Goal: Book appointment/travel/reservation

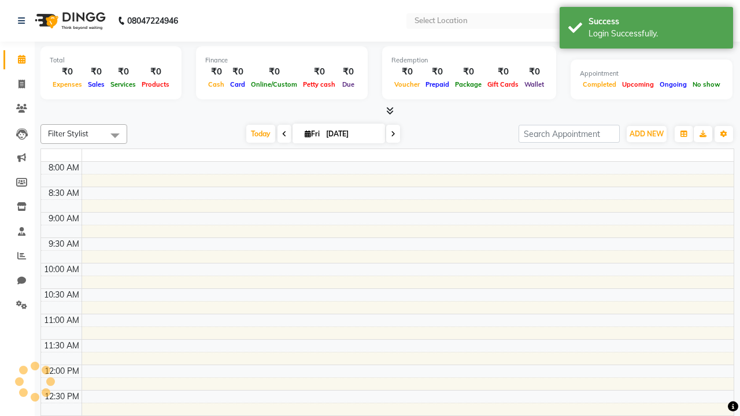
select select "en"
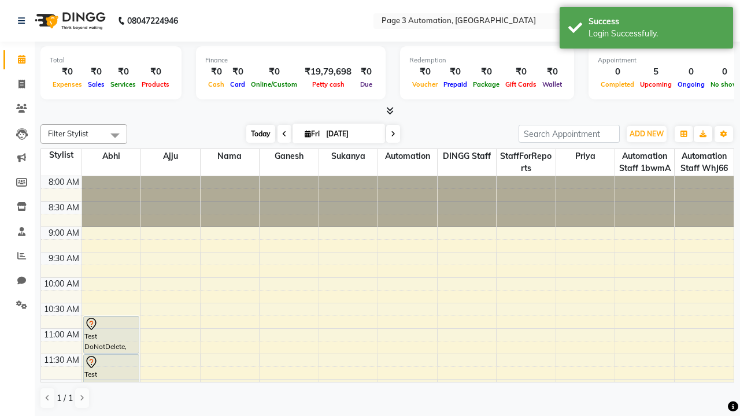
click at [255, 134] on span "Today" at bounding box center [260, 134] width 29 height 18
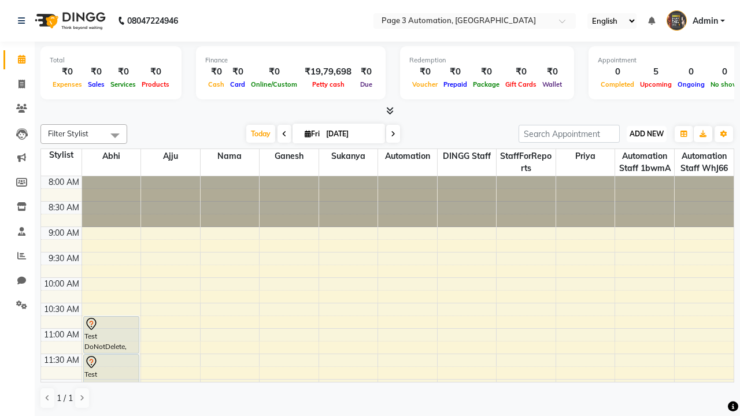
click at [646, 134] on span "ADD NEW" at bounding box center [646, 133] width 34 height 9
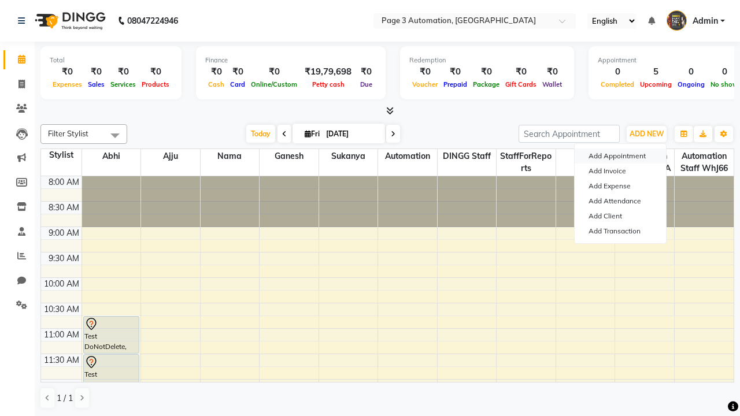
click at [620, 156] on button "Add Appointment" at bounding box center [620, 156] width 91 height 15
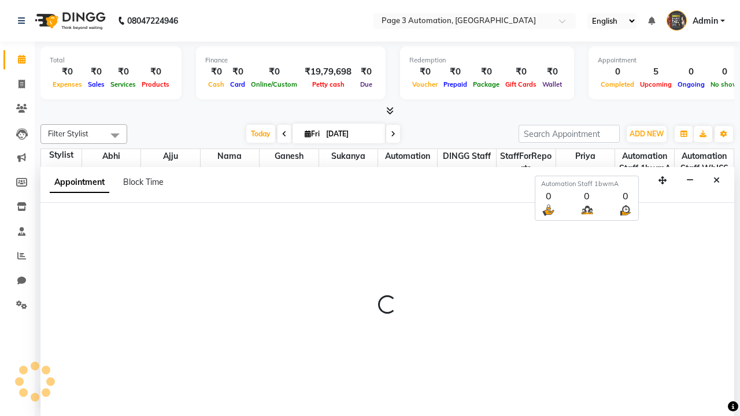
select select "tentative"
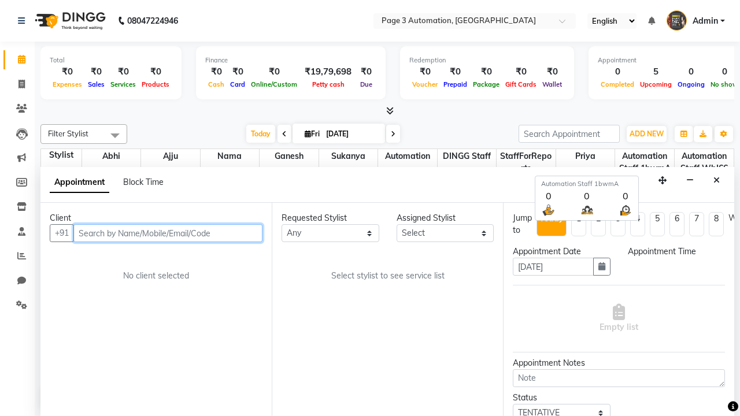
select select "540"
type input "7090909093"
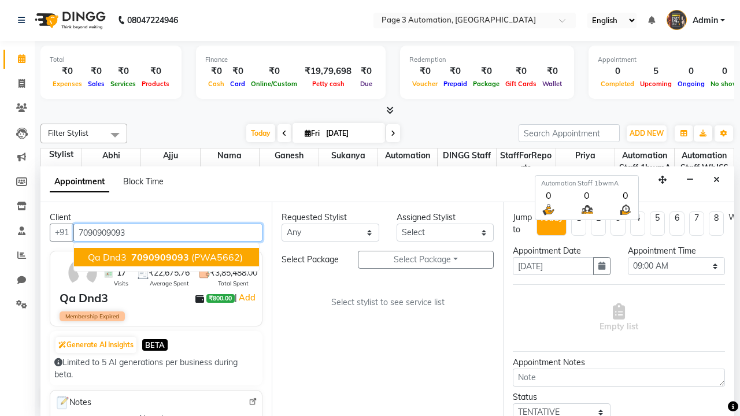
click at [166, 257] on span "7090909093" at bounding box center [160, 257] width 58 height 12
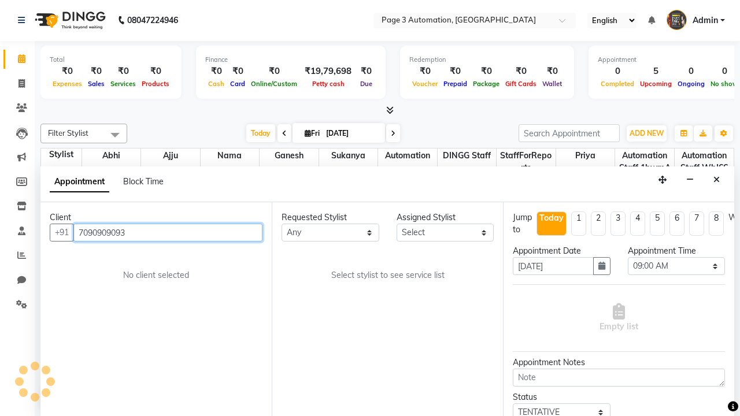
select select "712"
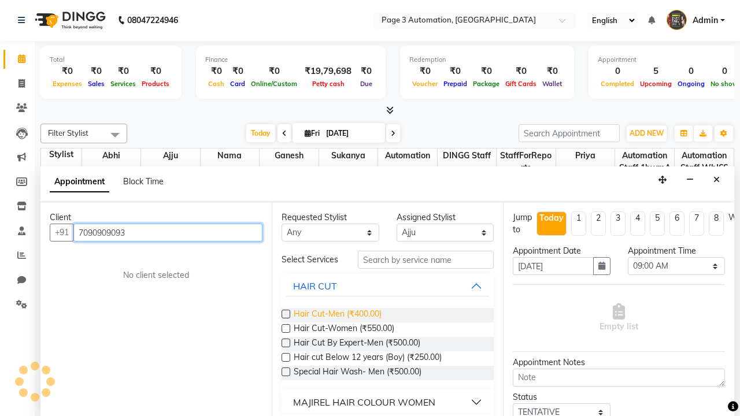
type input "7090909093"
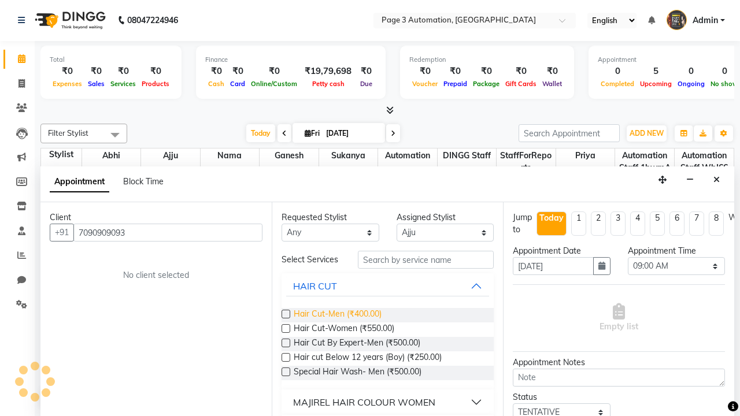
click at [337, 315] on span "Hair Cut-Men (₹400.00)" at bounding box center [338, 315] width 88 height 14
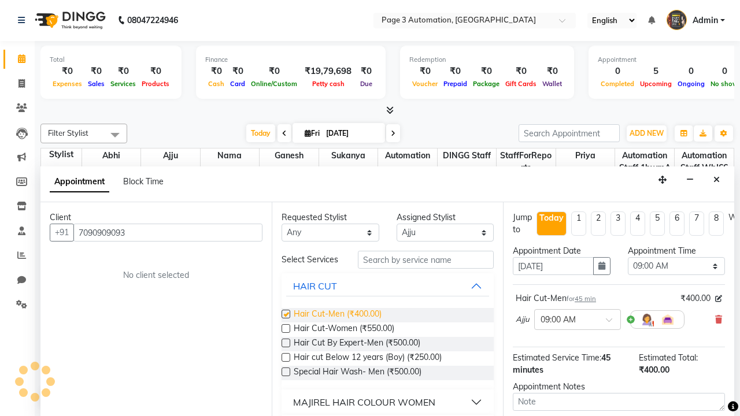
checkbox input "false"
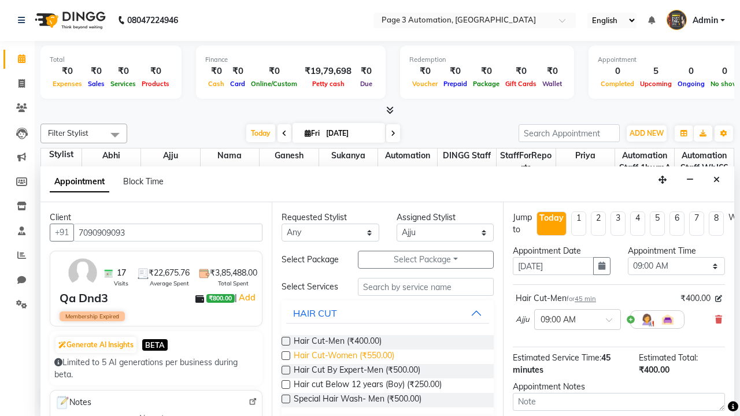
click at [343, 357] on span "Hair Cut-Women (₹550.00)" at bounding box center [344, 357] width 101 height 14
checkbox input "true"
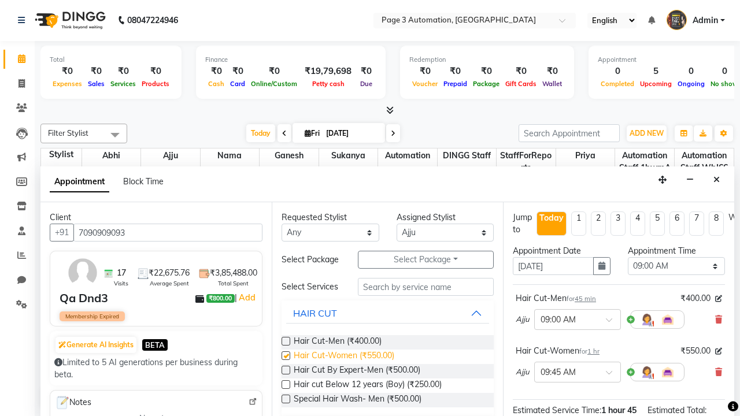
select select "825"
checkbox input "false"
type textarea "This Appointment is created by Automation Test"
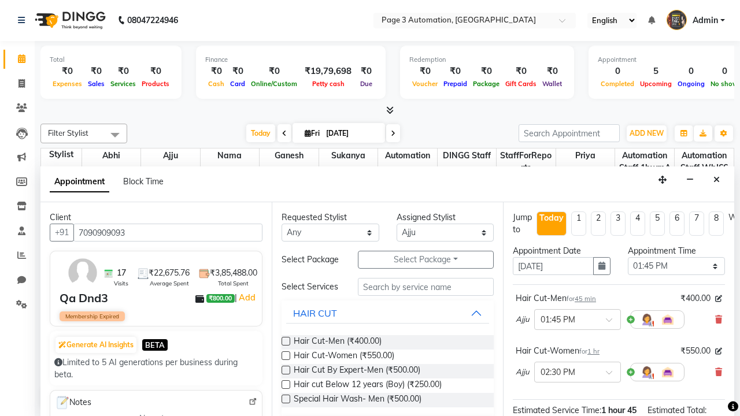
checkbox input "true"
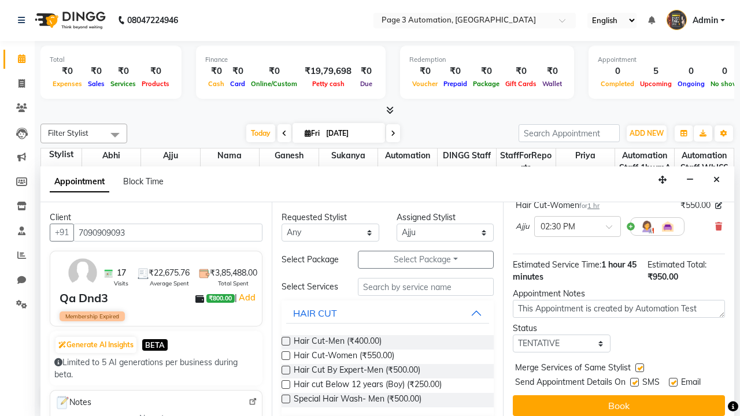
click at [634, 382] on label at bounding box center [634, 382] width 9 height 9
click at [634, 382] on input "checkbox" at bounding box center [634, 384] width 8 height 8
checkbox input "false"
click at [673, 382] on label at bounding box center [673, 382] width 9 height 9
click at [673, 382] on input "checkbox" at bounding box center [673, 384] width 8 height 8
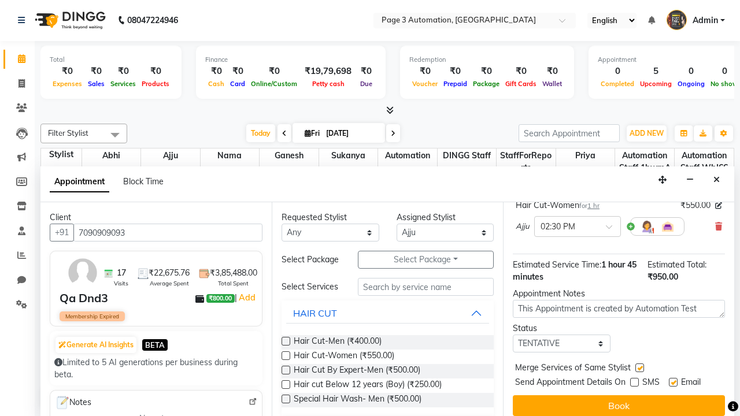
checkbox input "false"
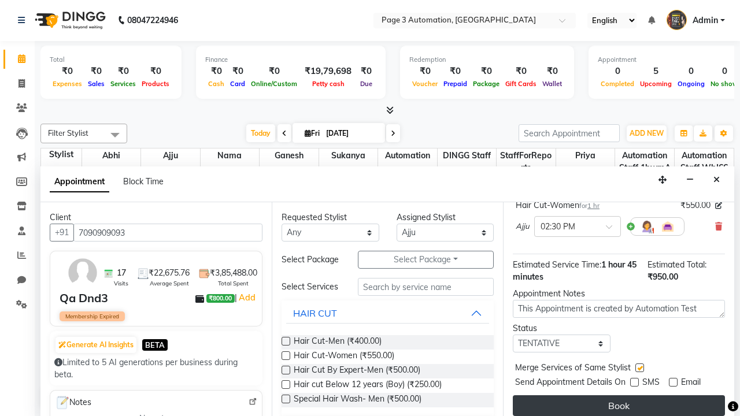
click at [619, 406] on button "Book" at bounding box center [619, 405] width 212 height 21
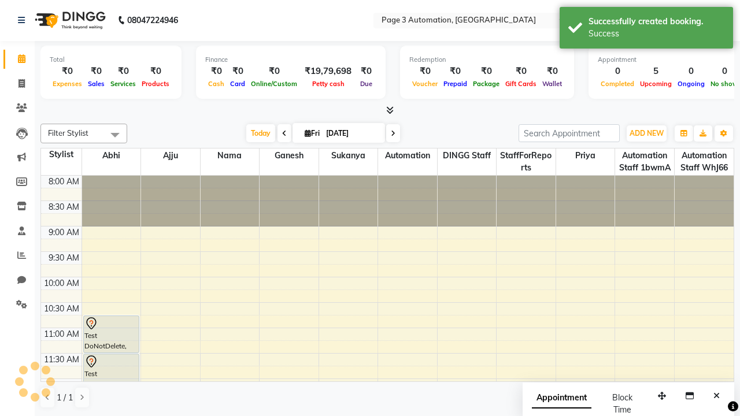
scroll to position [0, 0]
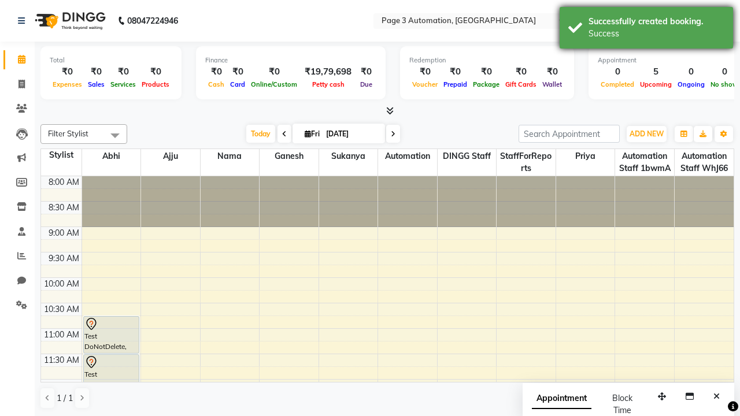
click at [646, 29] on div "Success" at bounding box center [656, 34] width 136 height 12
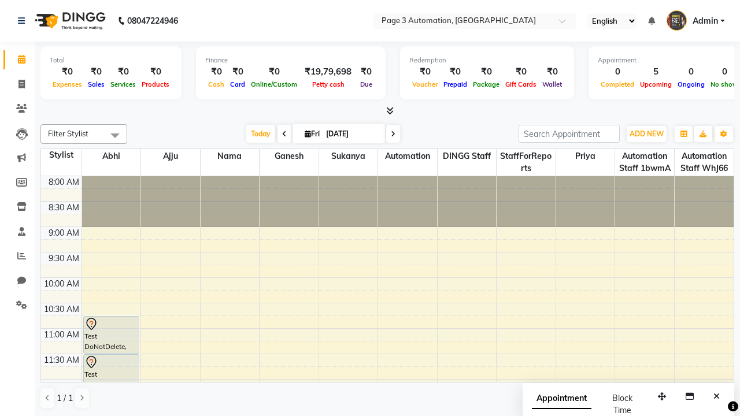
click at [115, 135] on span at bounding box center [114, 135] width 23 height 22
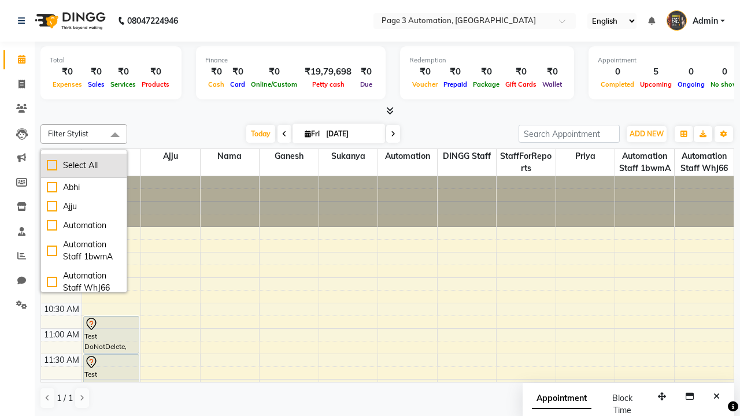
click at [84, 165] on div "Select All" at bounding box center [84, 166] width 74 height 12
checkbox input "true"
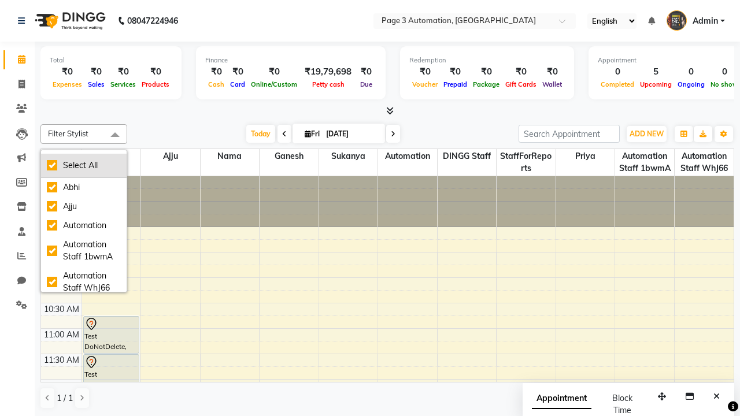
checkbox input "true"
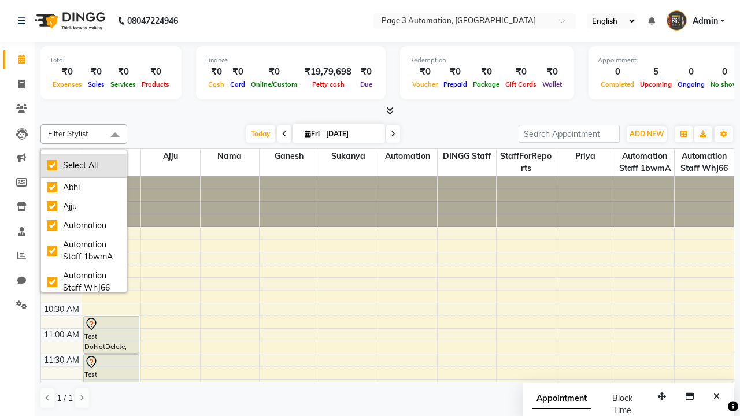
checkbox input "true"
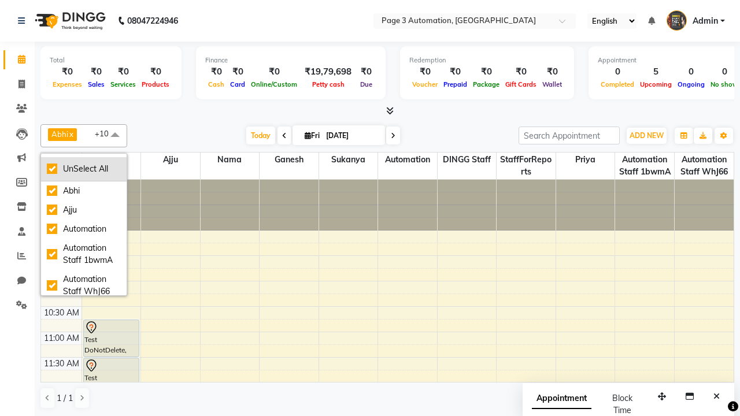
click at [84, 169] on div "UnSelect All" at bounding box center [84, 169] width 74 height 12
checkbox input "false"
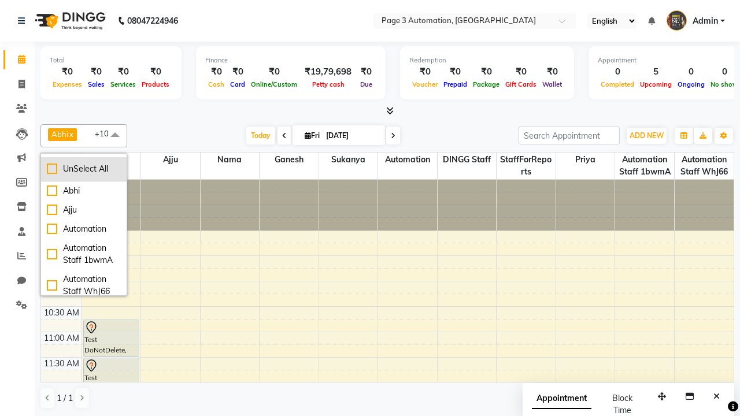
checkbox input "false"
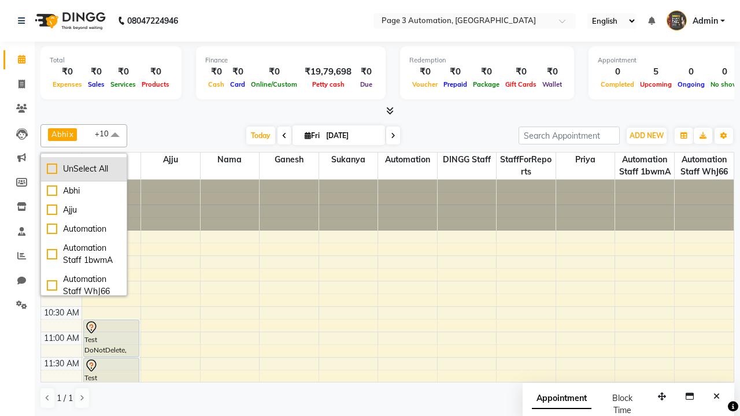
checkbox input "false"
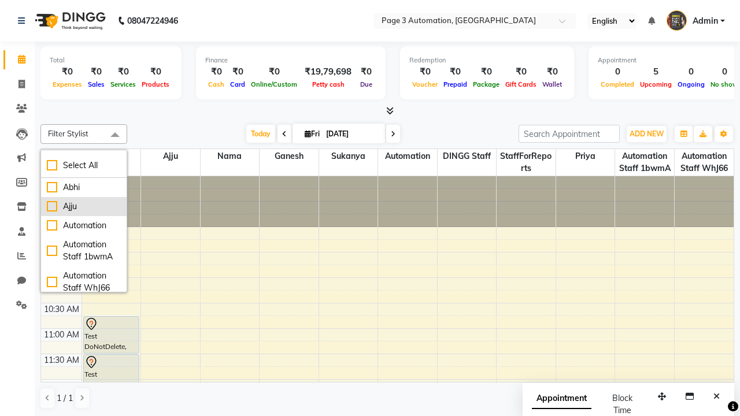
click at [84, 206] on div "Ajju" at bounding box center [84, 207] width 74 height 12
checkbox input "true"
click at [115, 135] on span at bounding box center [114, 135] width 23 height 22
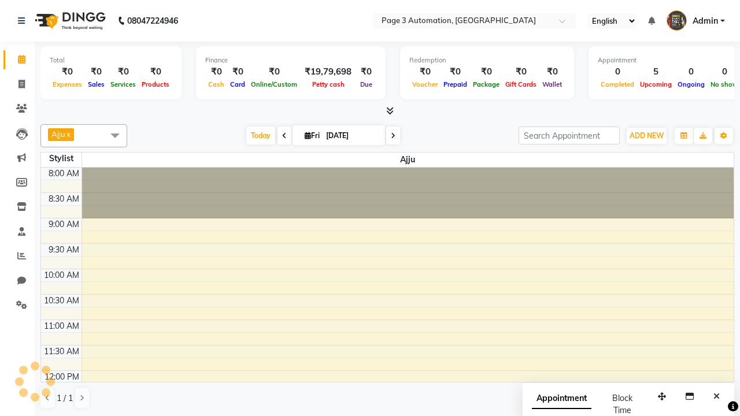
select select "7"
